Goal: Information Seeking & Learning: Learn about a topic

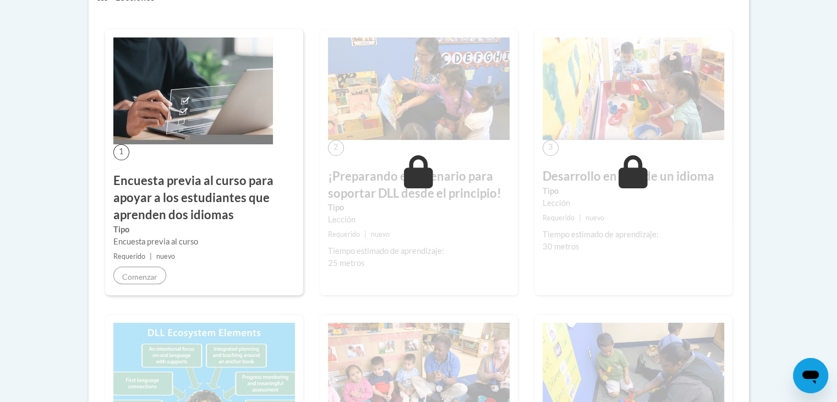
scroll to position [331, 0]
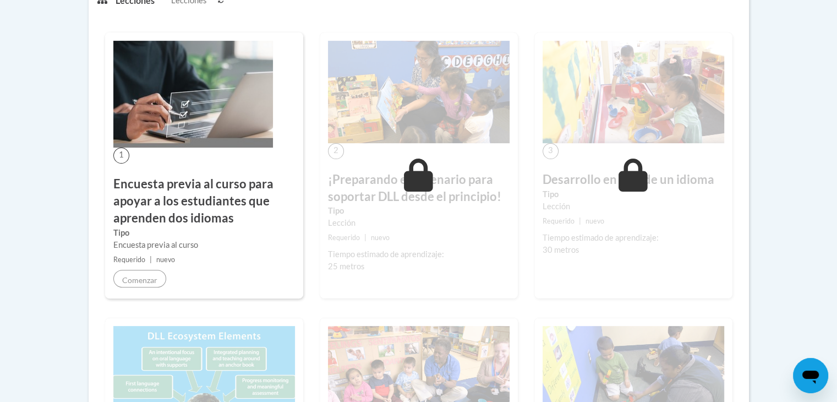
click at [211, 122] on div "1 Encuesta previa al curso para apoyar a los estudiantes que aprenden dos idiom…" at bounding box center [204, 165] width 198 height 266
click at [211, 122] on img at bounding box center [193, 94] width 160 height 107
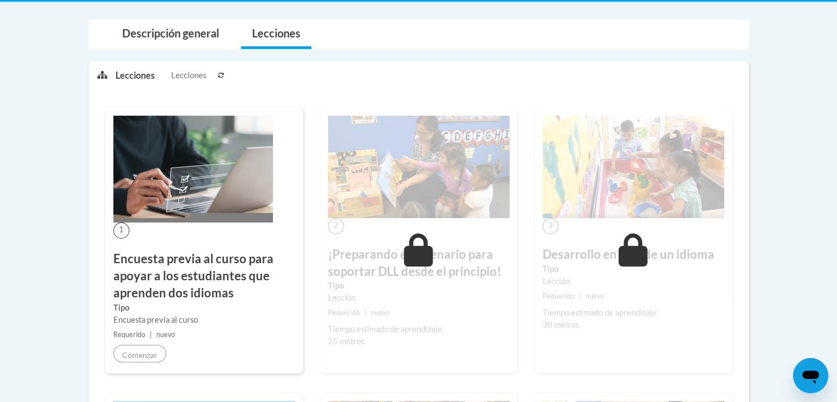
scroll to position [256, 0]
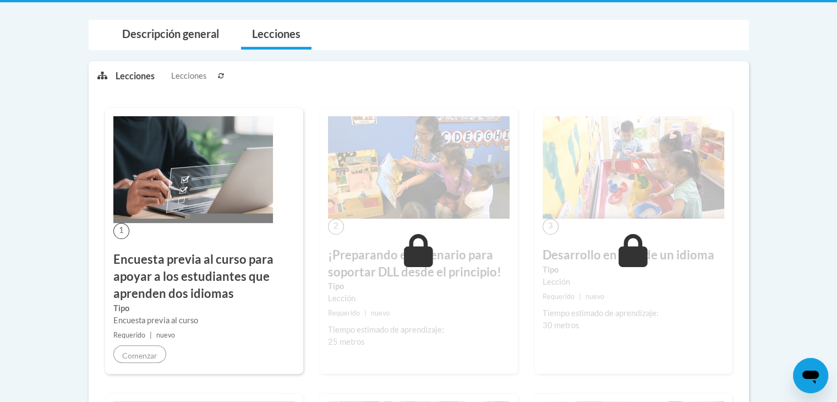
click at [221, 75] on icon at bounding box center [221, 76] width 7 height 7
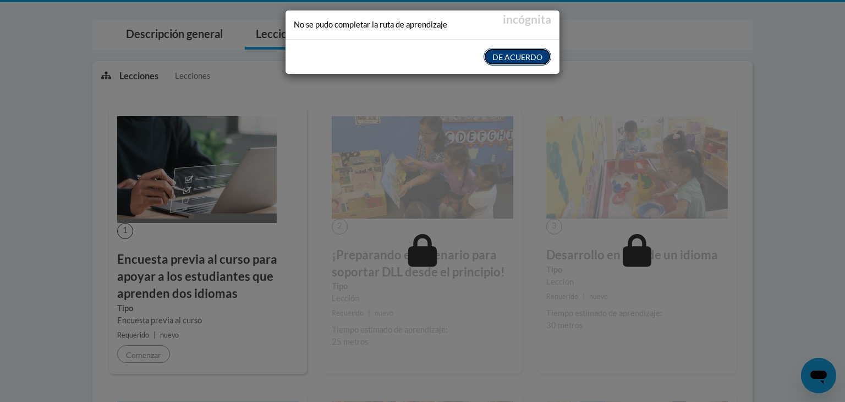
click at [524, 58] on font "DE ACUERDO" at bounding box center [518, 57] width 50 height 9
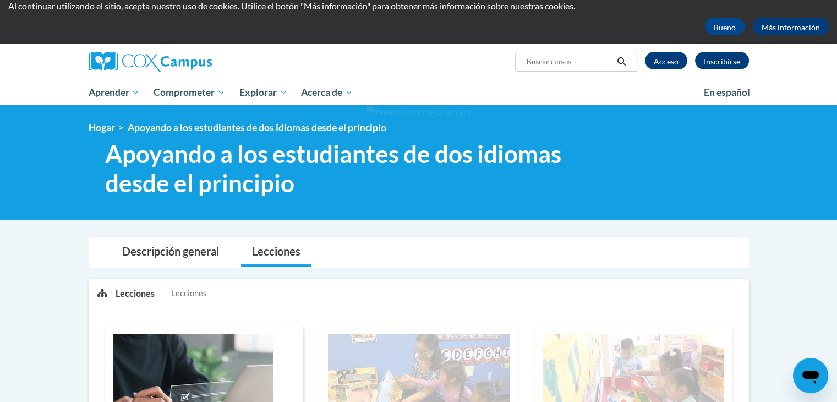
scroll to position [35, 0]
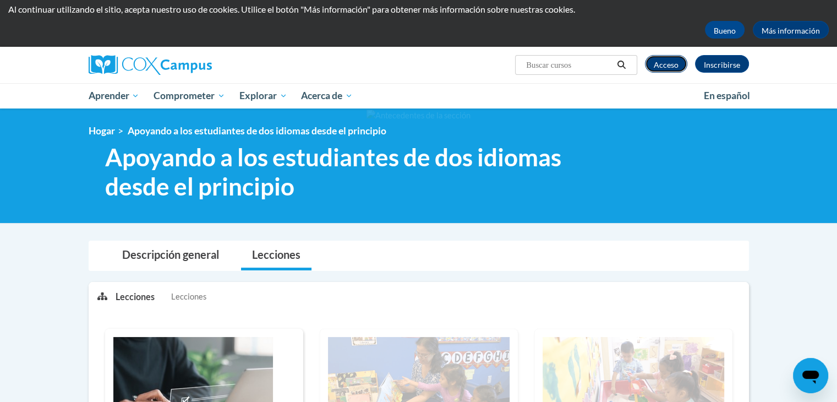
click at [672, 60] on font "Acceso" at bounding box center [666, 64] width 25 height 9
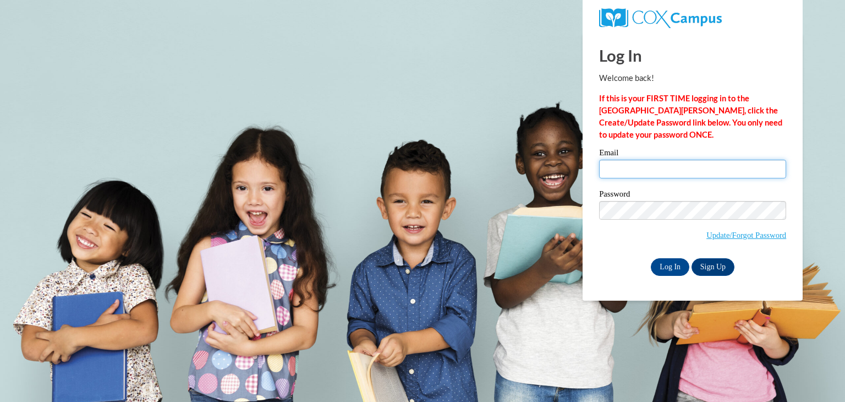
click at [626, 168] on input "Email" at bounding box center [692, 169] width 187 height 19
type input "kpulido@berkhs.org"
click at [664, 270] on input "Log In" at bounding box center [670, 267] width 39 height 18
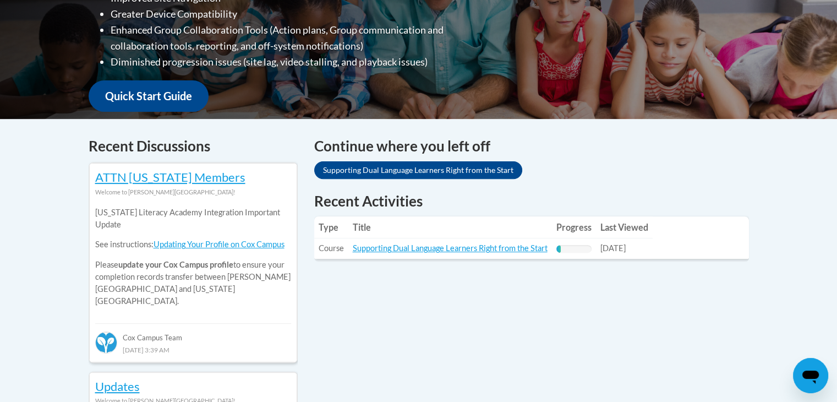
scroll to position [350, 0]
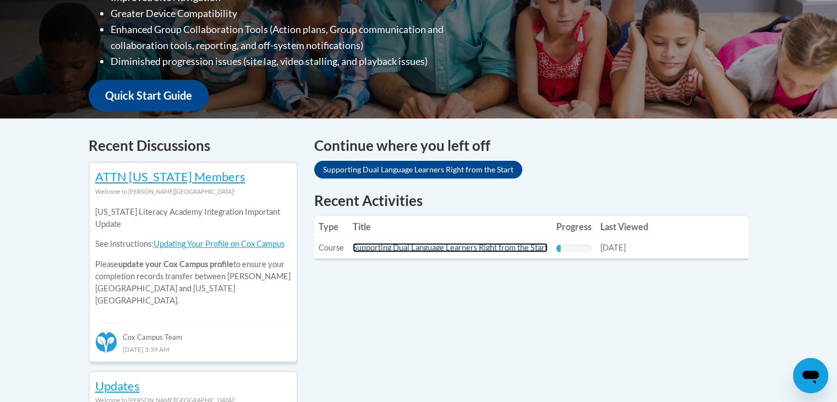
click at [503, 244] on link "Supporting Dual Language Learners Right from the Start" at bounding box center [450, 247] width 195 height 9
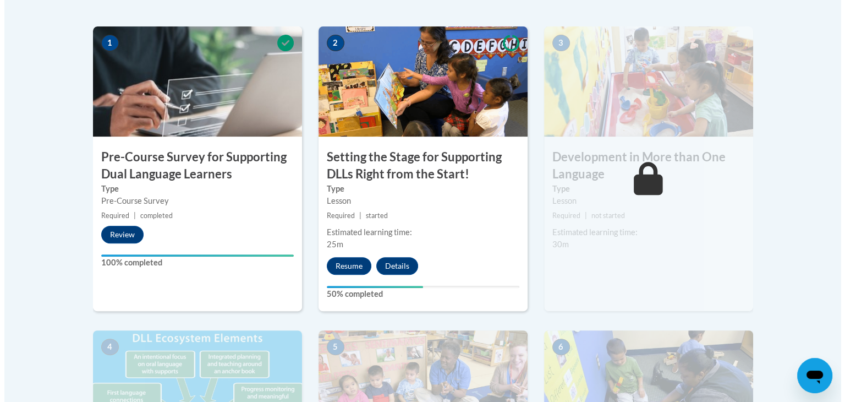
scroll to position [372, 0]
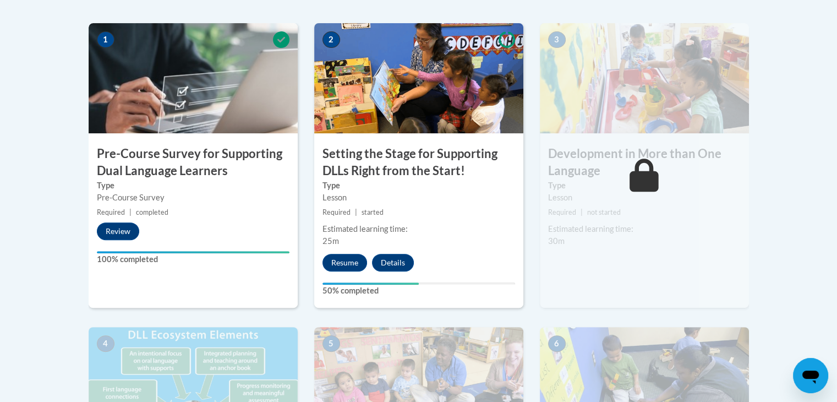
click at [436, 111] on img at bounding box center [418, 78] width 209 height 110
click at [341, 260] on button "Resume" at bounding box center [345, 263] width 45 height 18
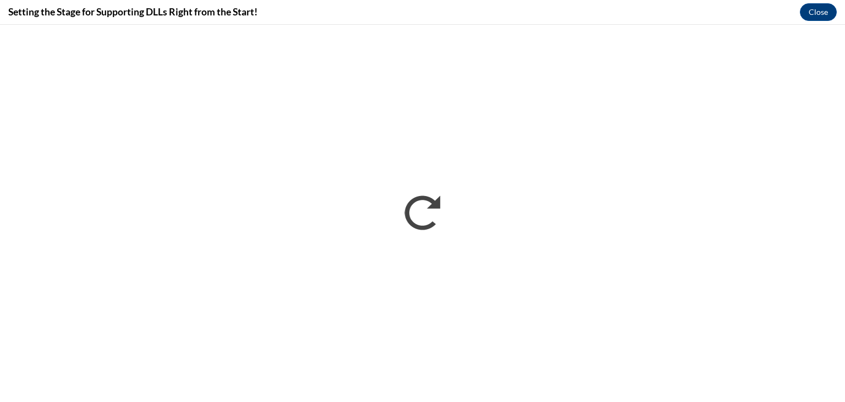
scroll to position [0, 0]
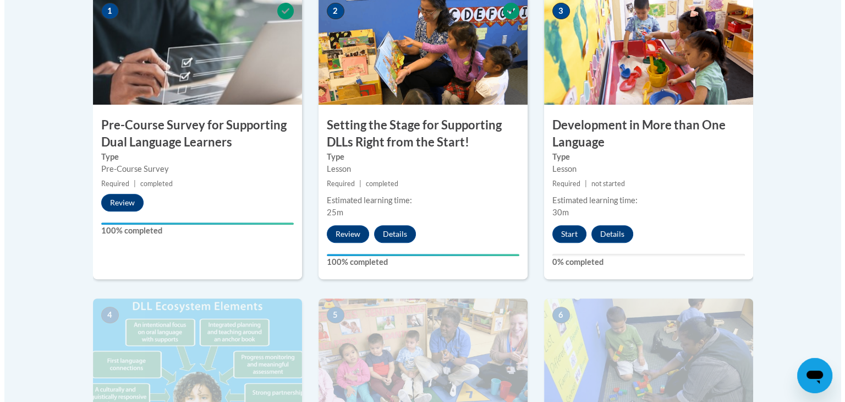
scroll to position [372, 0]
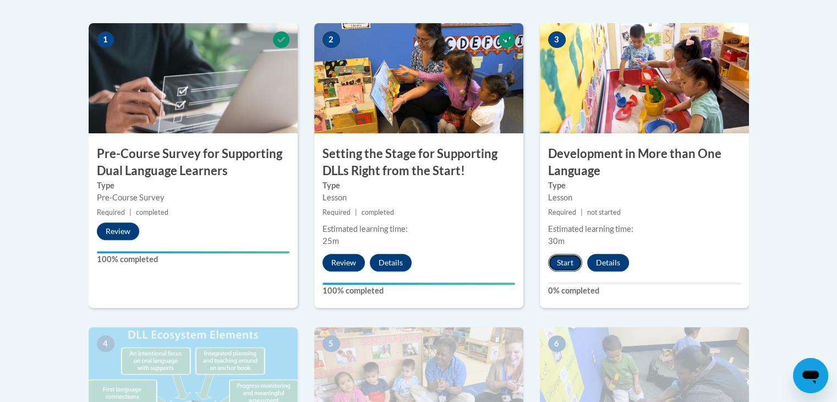
click at [561, 260] on button "Start" at bounding box center [565, 263] width 34 height 18
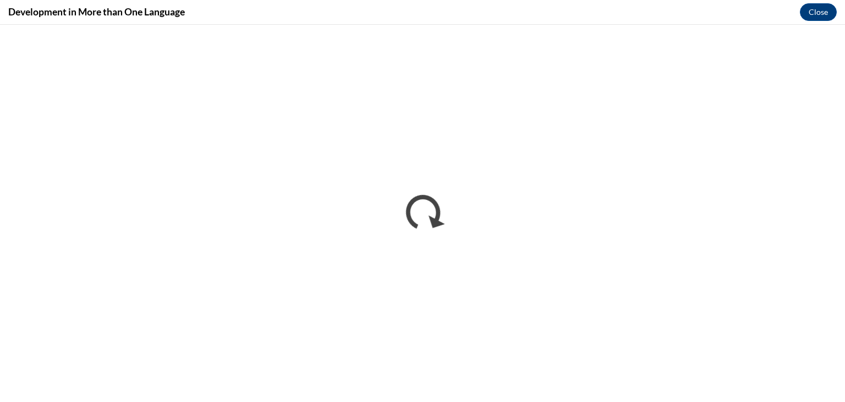
scroll to position [0, 0]
